Goal: Transaction & Acquisition: Purchase product/service

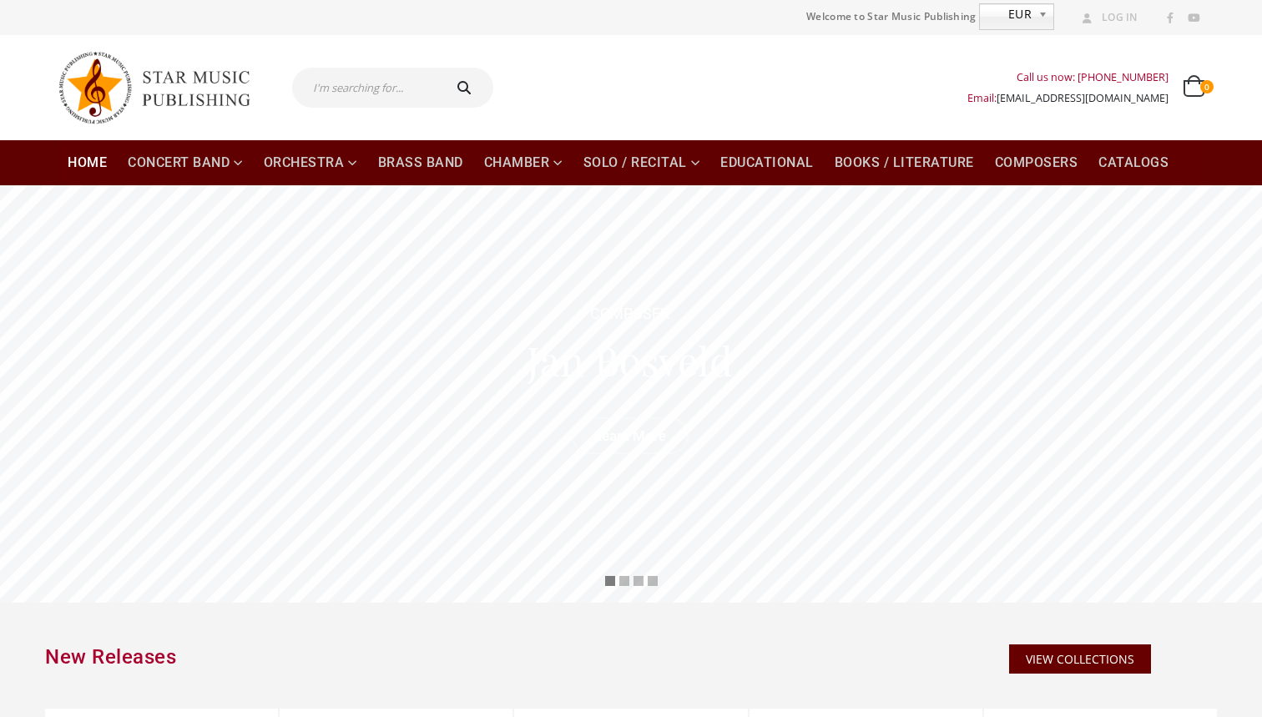
click at [373, 94] on input "text" at bounding box center [366, 88] width 148 height 40
type input "the sound mirror"
click at [468, 87] on button "submit" at bounding box center [466, 88] width 53 height 40
type input "the sound mirror"
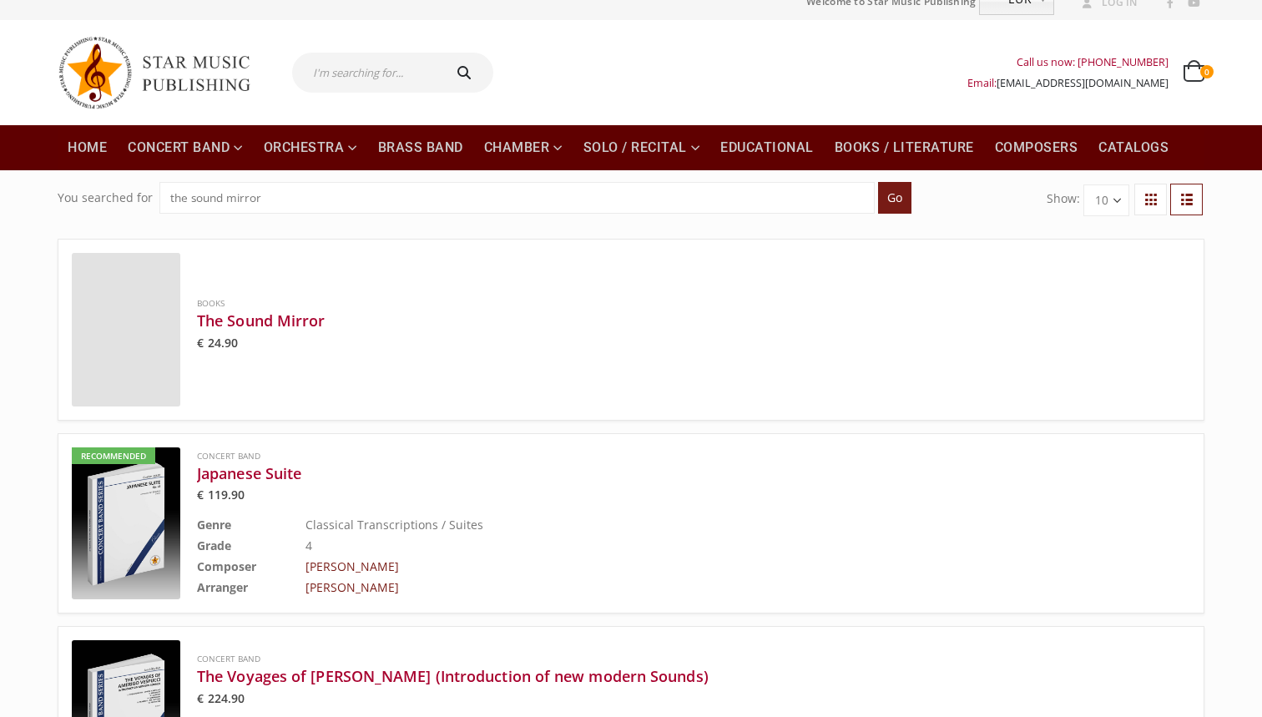
scroll to position [9, 0]
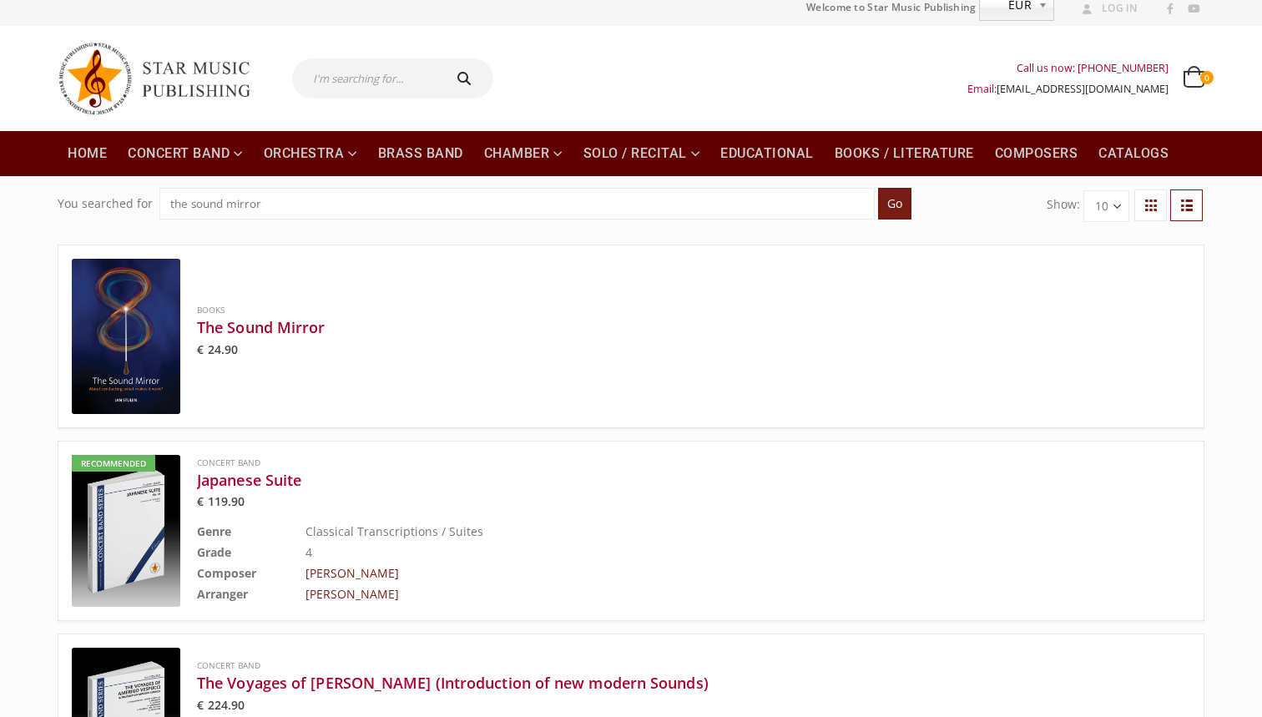
click at [159, 359] on img at bounding box center [126, 336] width 109 height 155
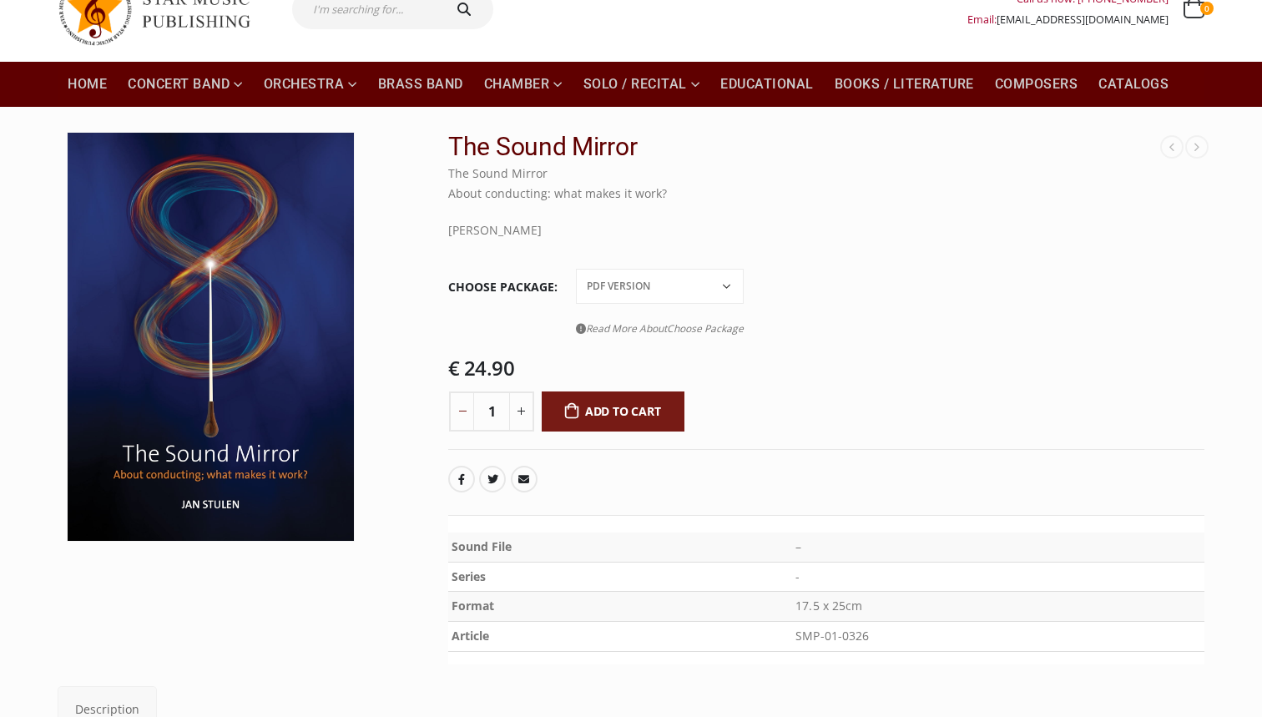
scroll to position [83, 0]
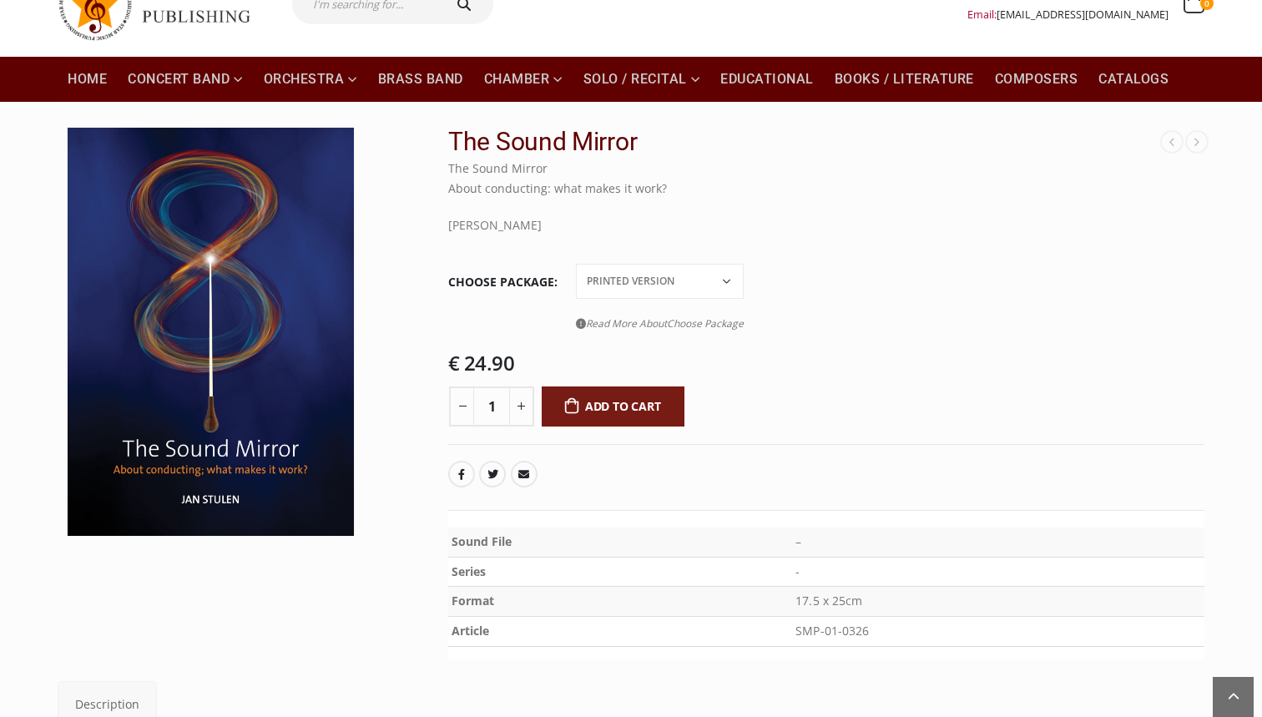
select select "pdf-version"
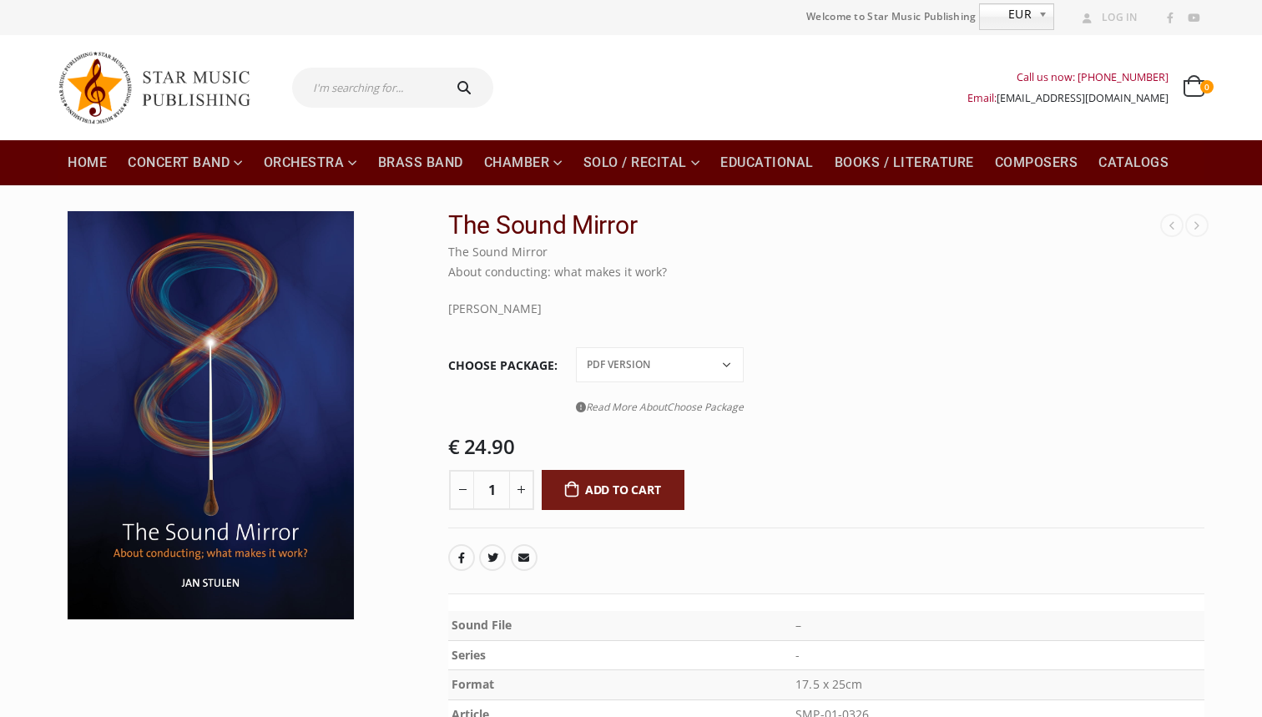
scroll to position [0, 0]
